Goal: Find specific page/section: Find specific page/section

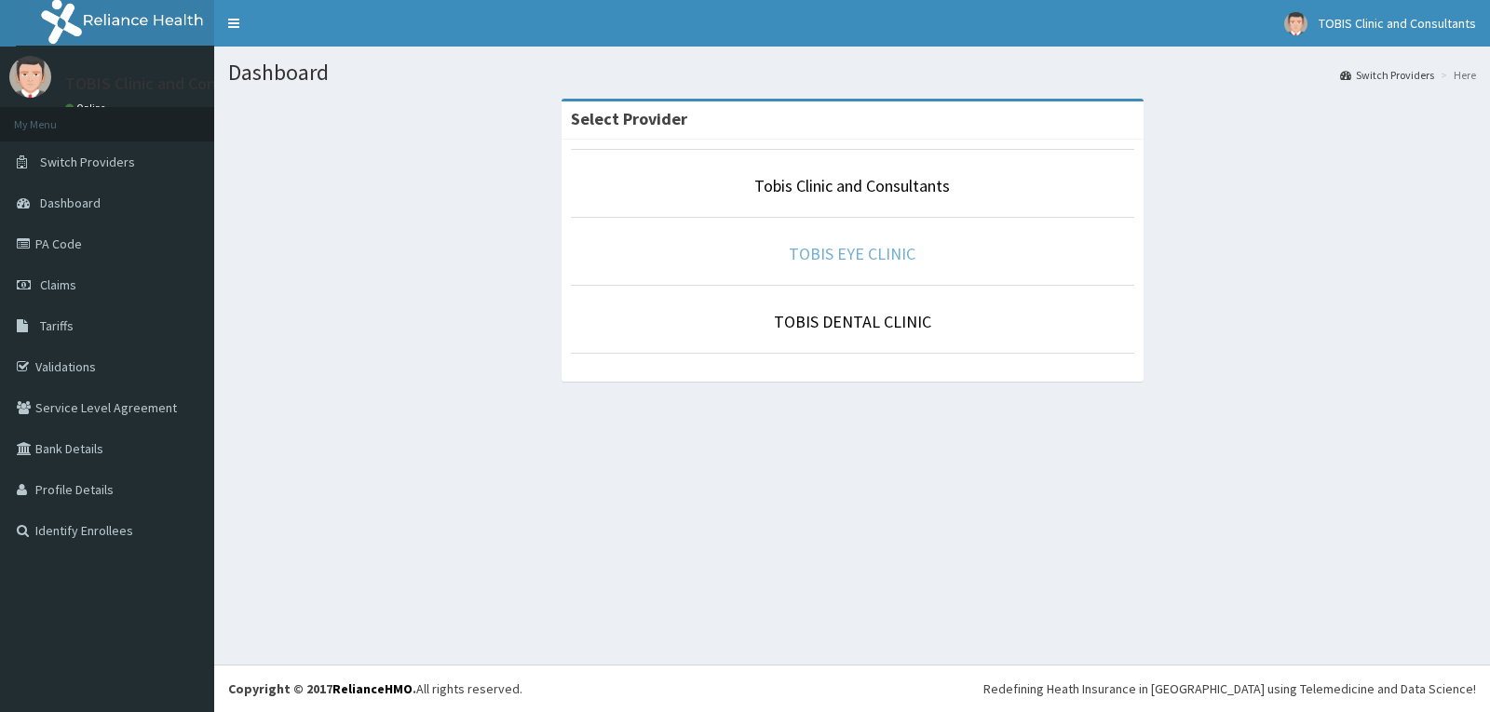
click at [845, 250] on link "TOBIS EYE CLINIC" at bounding box center [852, 253] width 127 height 21
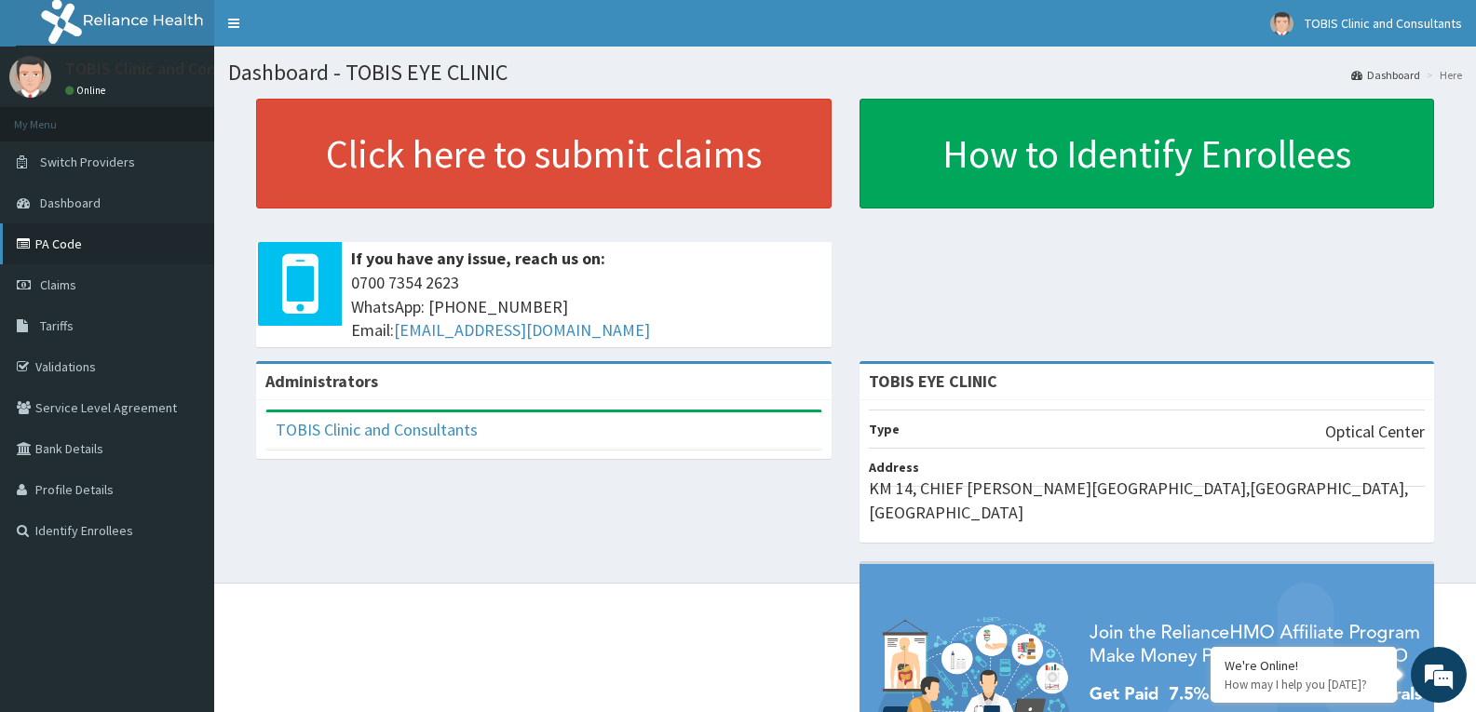
click at [53, 240] on link "PA Code" at bounding box center [107, 243] width 214 height 41
